Goal: Navigation & Orientation: Find specific page/section

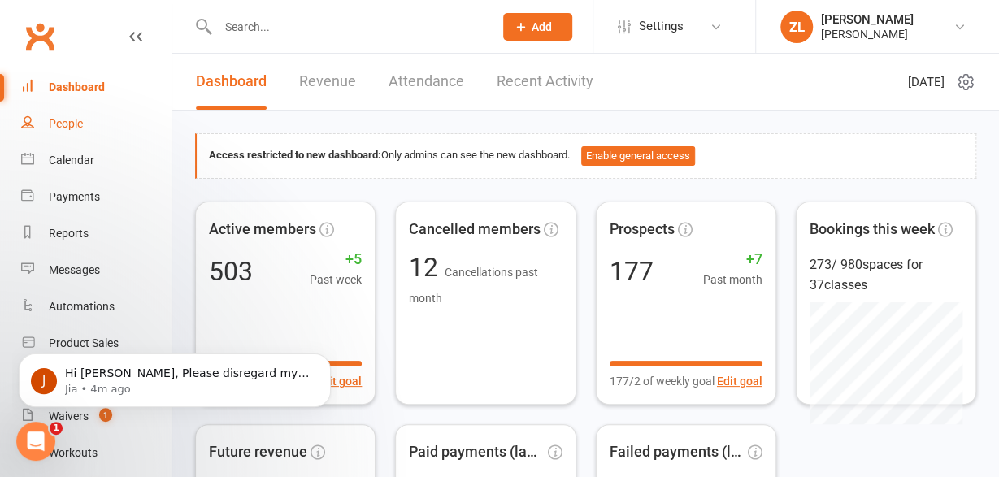
click at [90, 129] on link "People" at bounding box center [96, 124] width 150 height 37
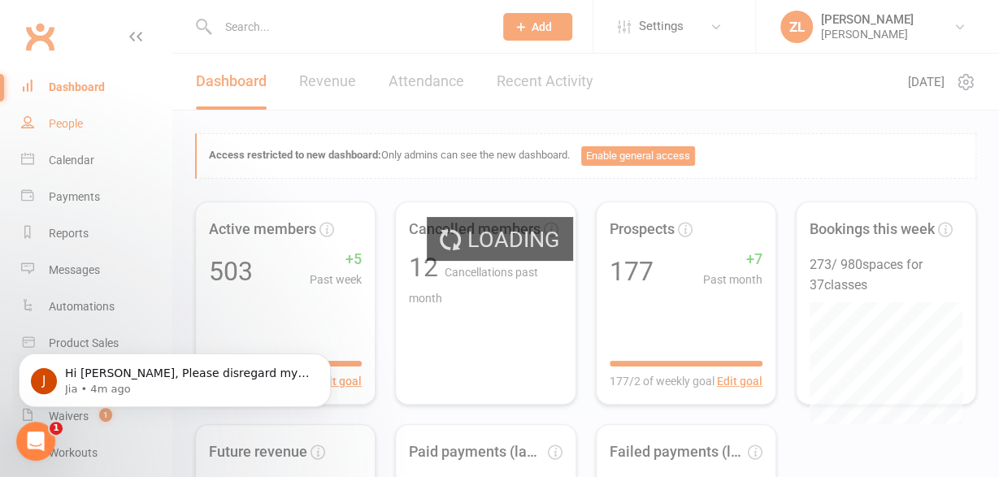
select select "100"
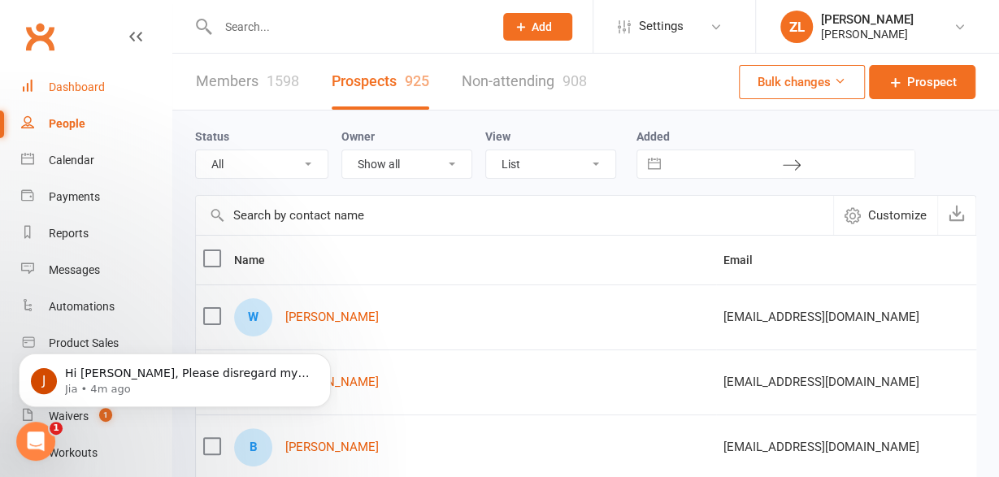
click at [89, 80] on link "Dashboard" at bounding box center [96, 87] width 150 height 37
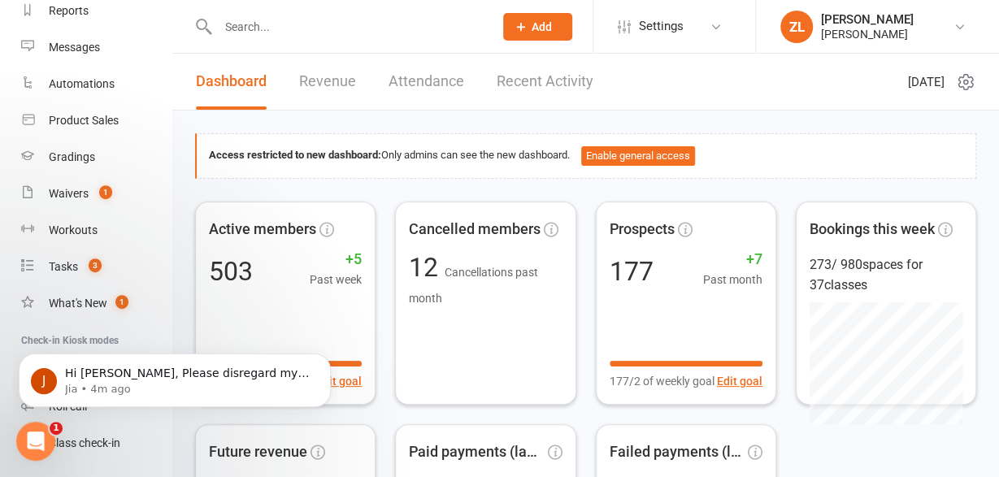
scroll to position [222, 0]
click at [72, 230] on div "Workouts" at bounding box center [73, 230] width 49 height 13
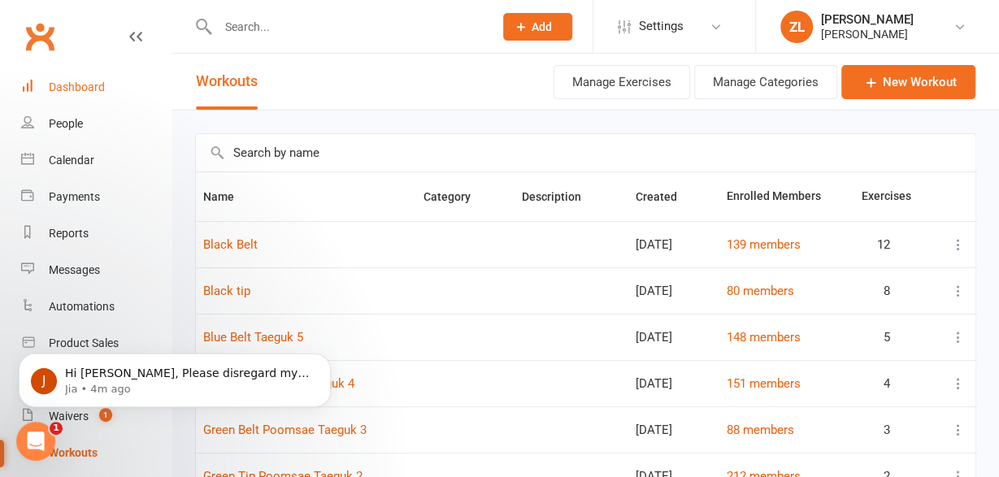
click at [74, 93] on div "Dashboard" at bounding box center [77, 86] width 56 height 13
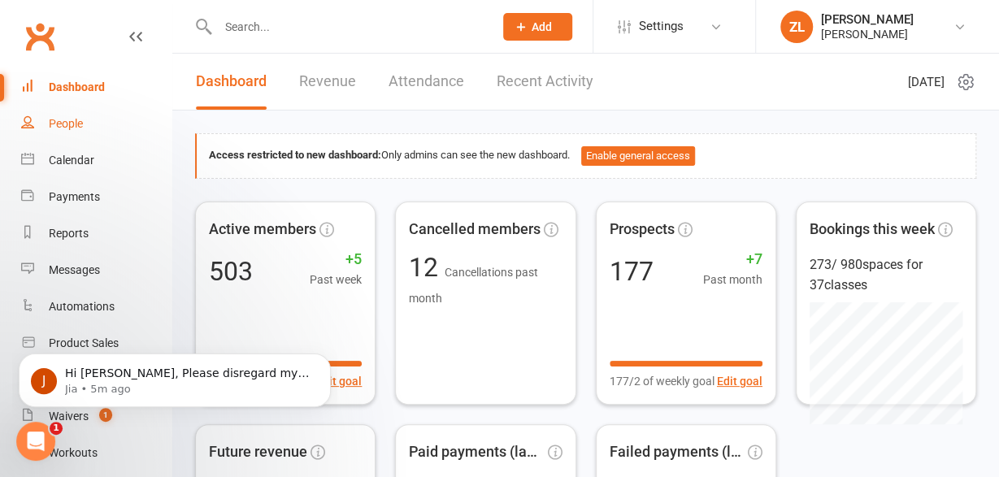
click at [102, 124] on link "People" at bounding box center [96, 124] width 150 height 37
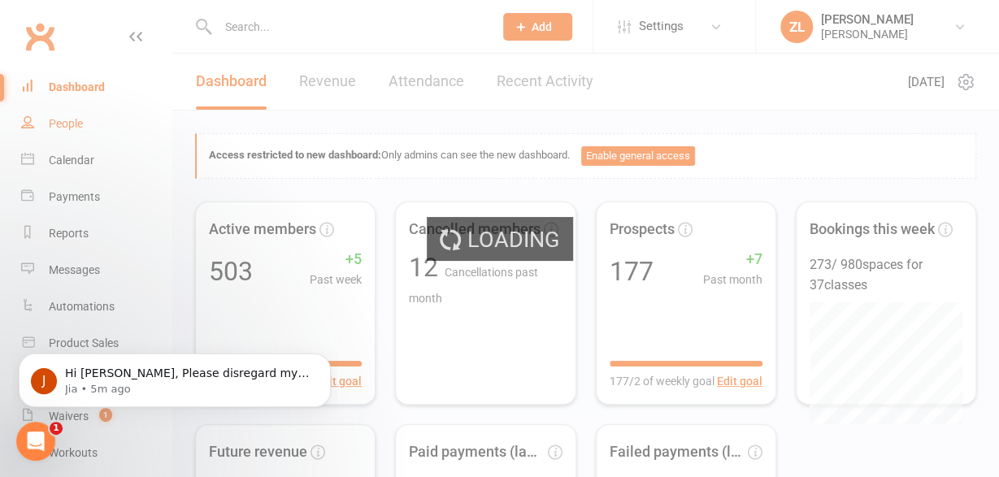
select select "100"
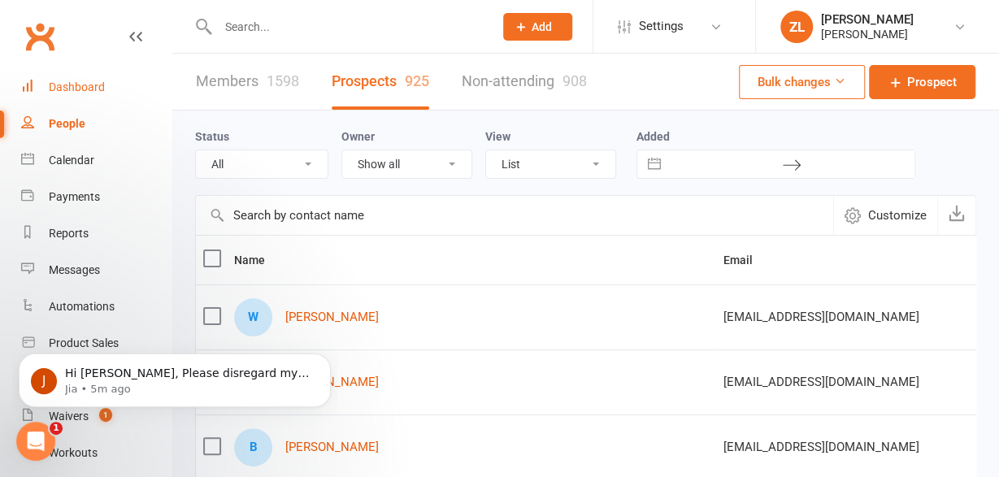
click at [72, 98] on link "Dashboard" at bounding box center [96, 87] width 150 height 37
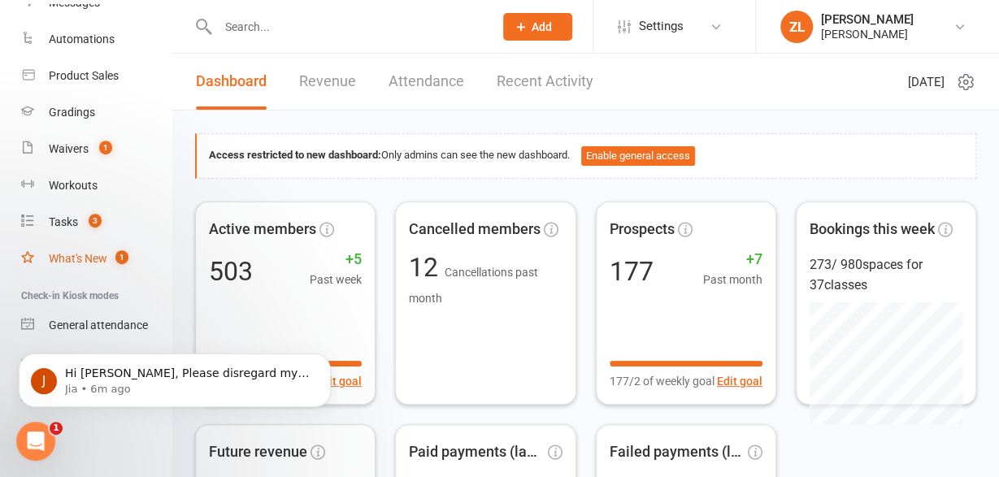
scroll to position [90, 0]
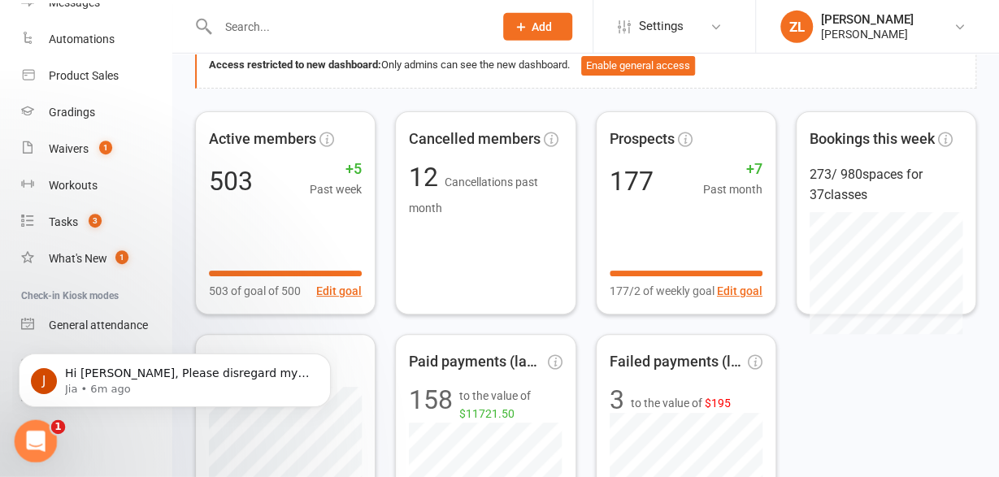
click at [44, 446] on div "Open Intercom Messenger" at bounding box center [34, 439] width 54 height 54
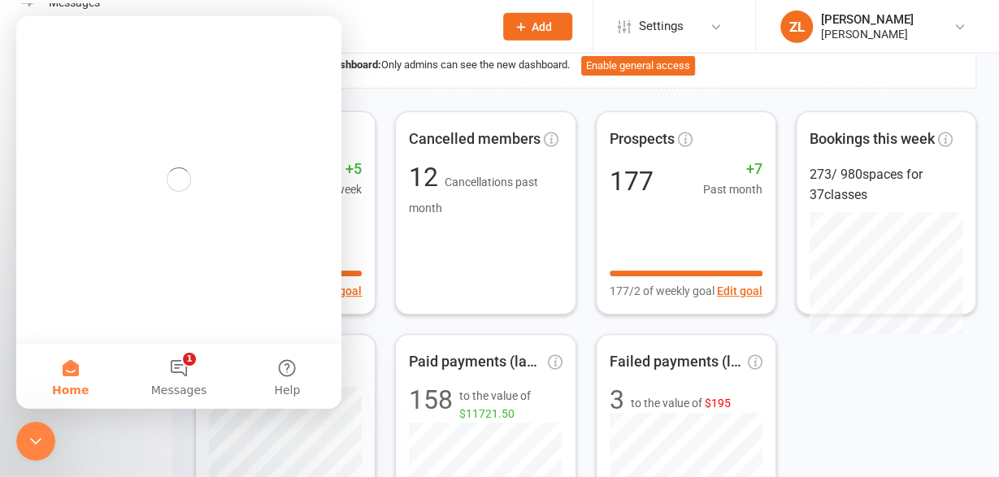
scroll to position [0, 0]
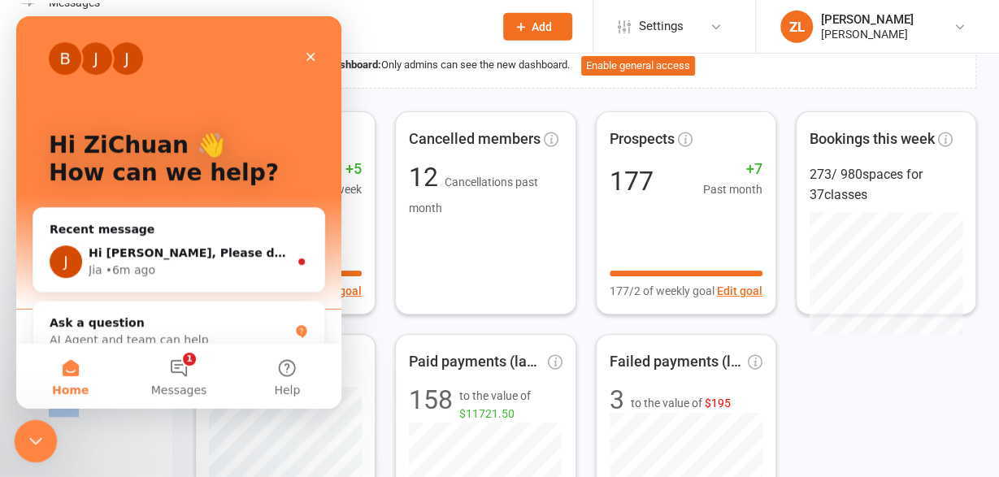
click at [50, 460] on nav "Clubworx Dashboard People Calendar Payments Reports Messages Automations Produc…" at bounding box center [86, 242] width 172 height 477
click at [310, 57] on icon "Close" at bounding box center [310, 56] width 9 height 9
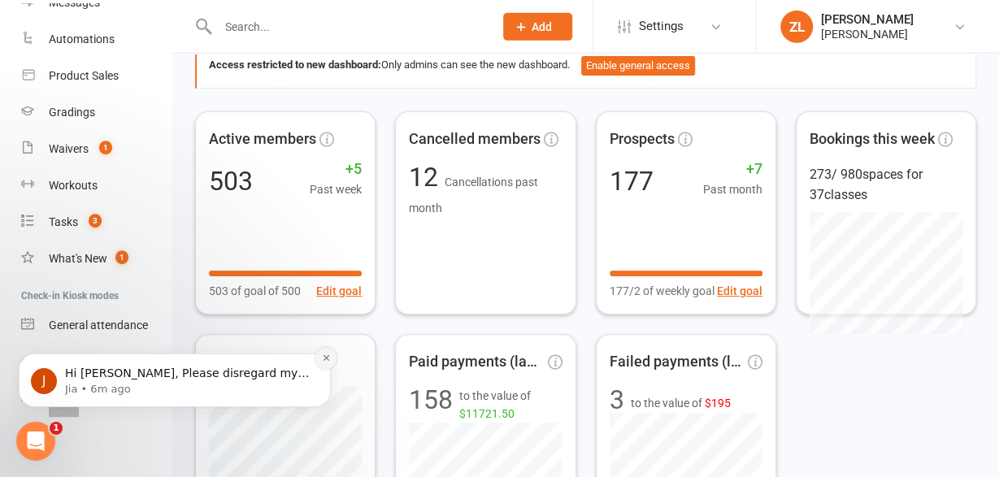
click at [331, 358] on icon "Dismiss notification" at bounding box center [326, 357] width 9 height 9
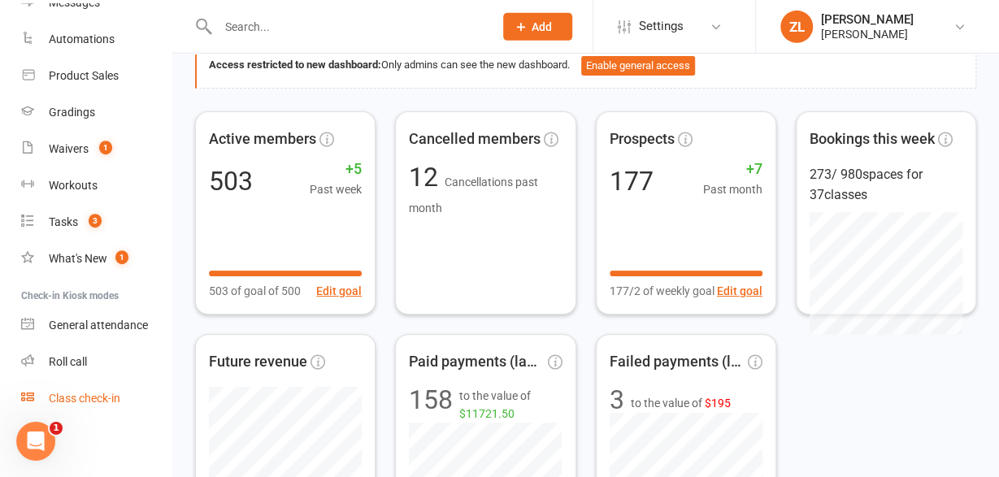
click at [116, 395] on div "Class check-in" at bounding box center [85, 398] width 72 height 13
